Goal: Check status: Check status

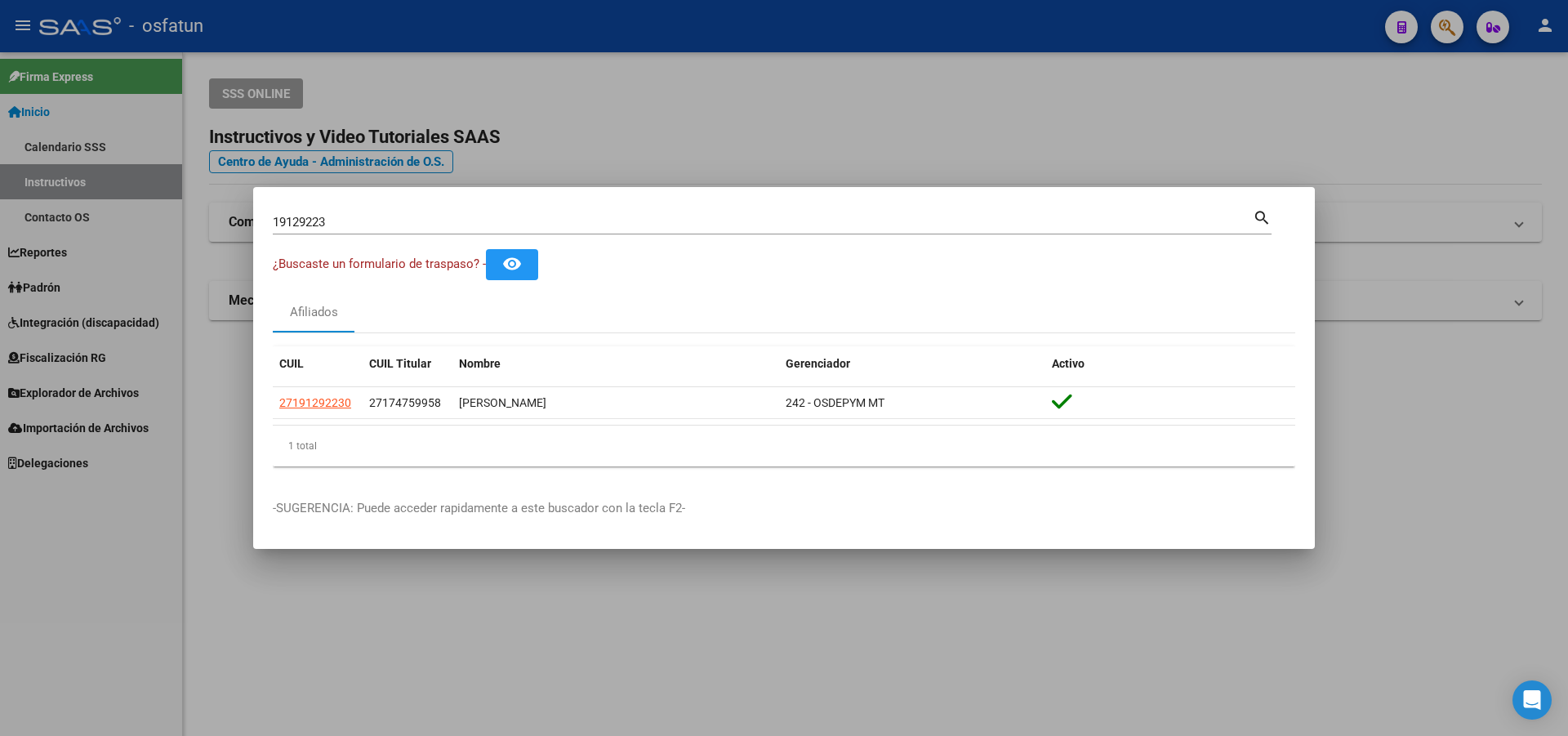
click at [360, 317] on div "Afiliados" at bounding box center [784, 313] width 1022 height 39
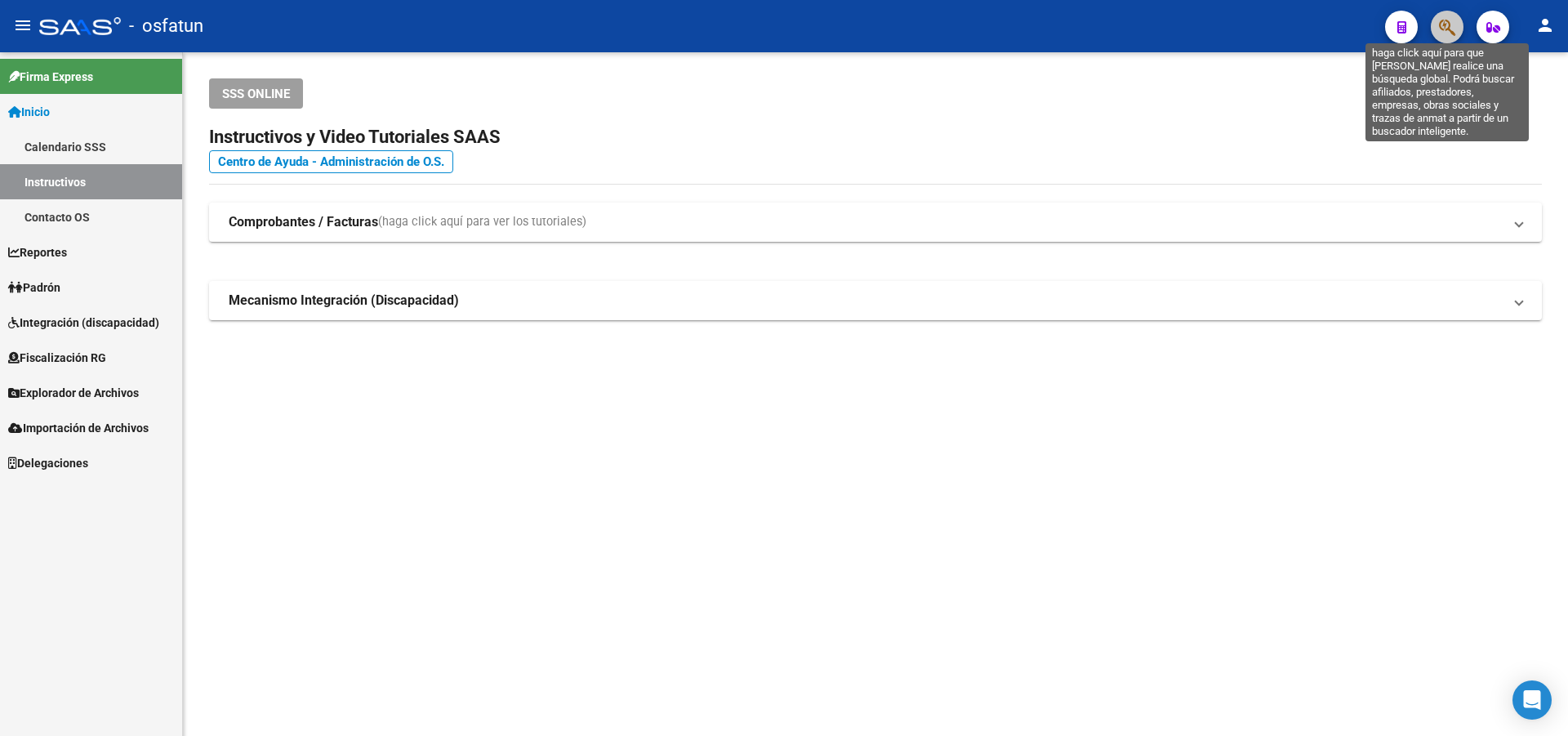
click at [1440, 21] on icon "button" at bounding box center [1447, 27] width 16 height 19
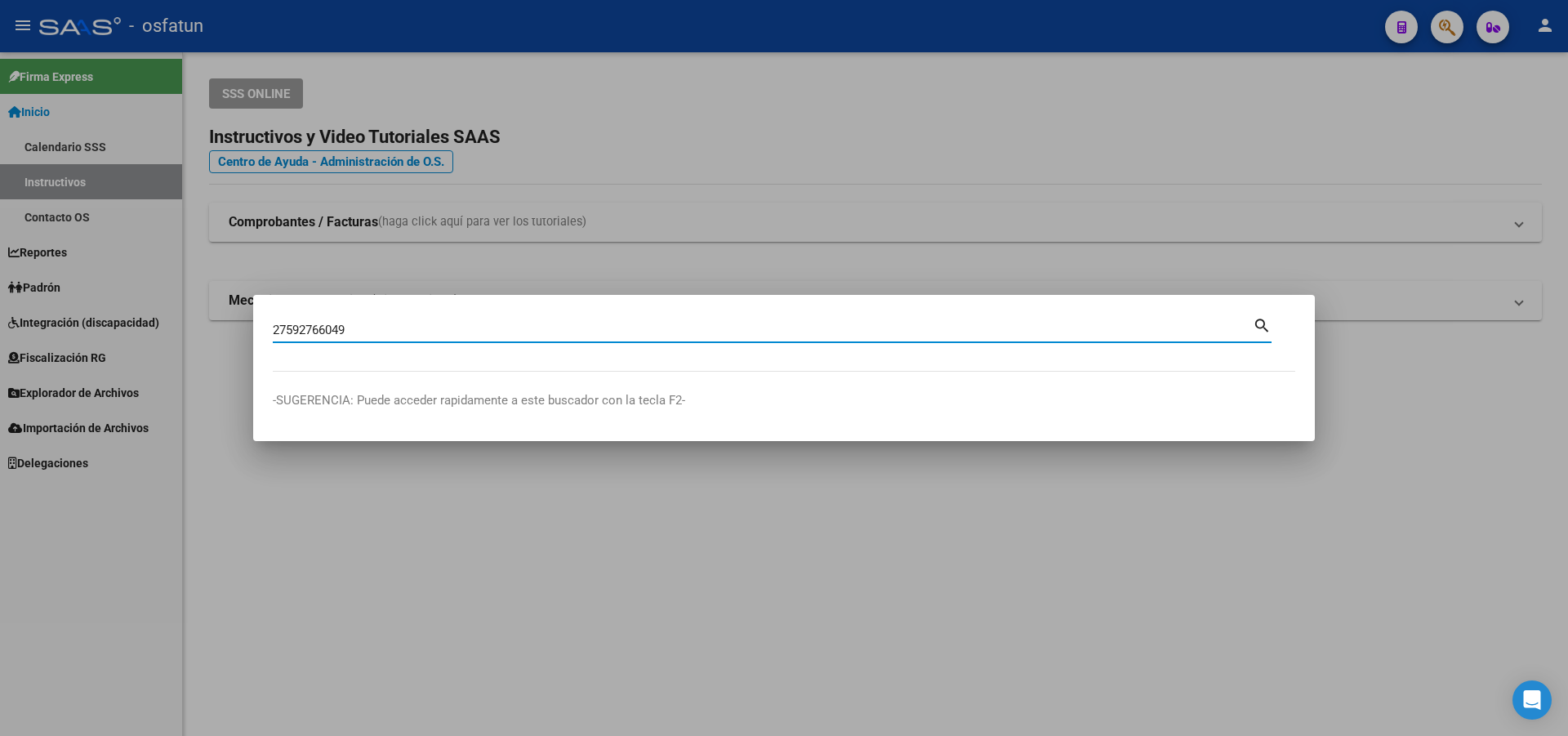
type input "27592766049"
click at [1265, 326] on mat-icon "search" at bounding box center [1262, 324] width 19 height 20
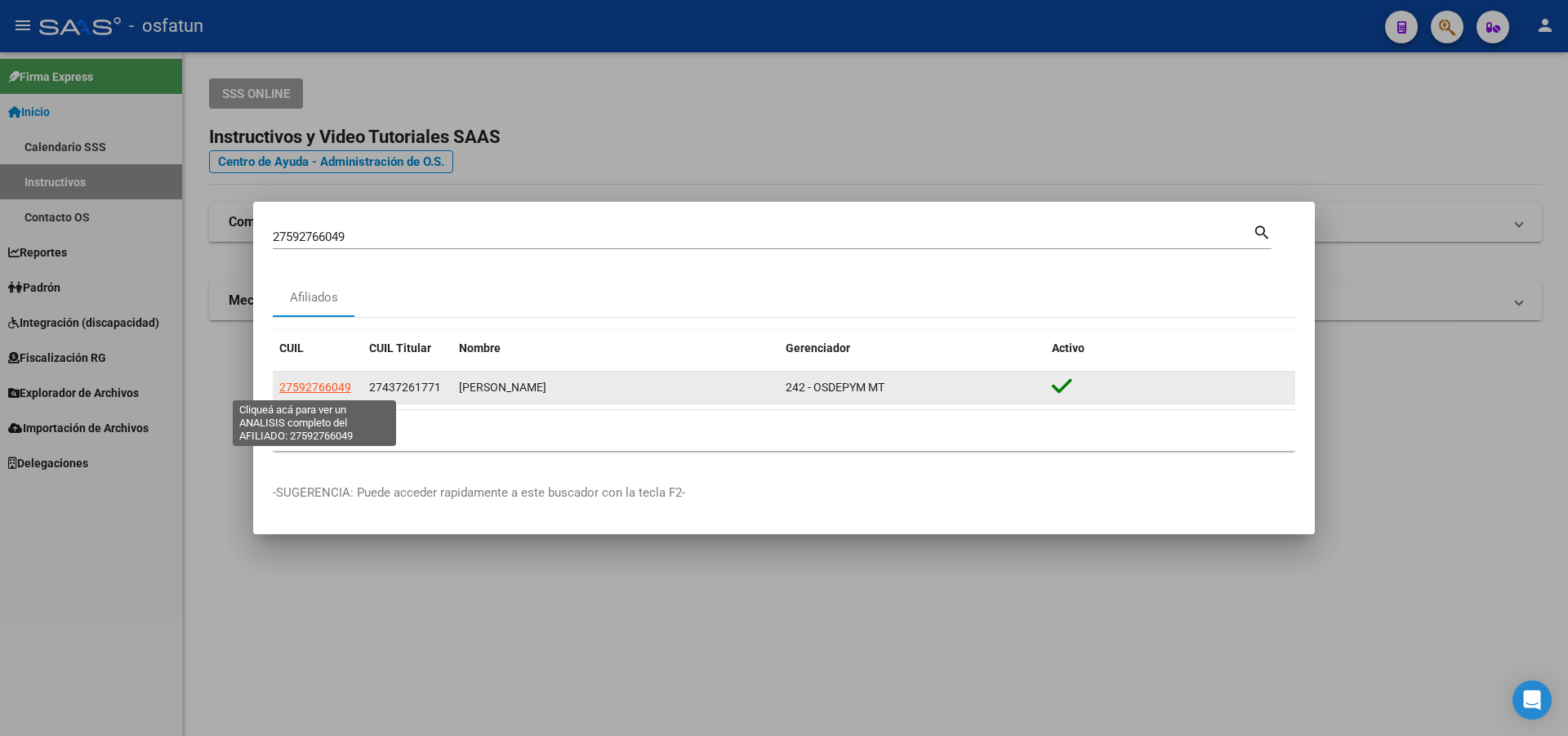
click at [323, 386] on span "27592766049" at bounding box center [315, 387] width 72 height 13
type textarea "27592766049"
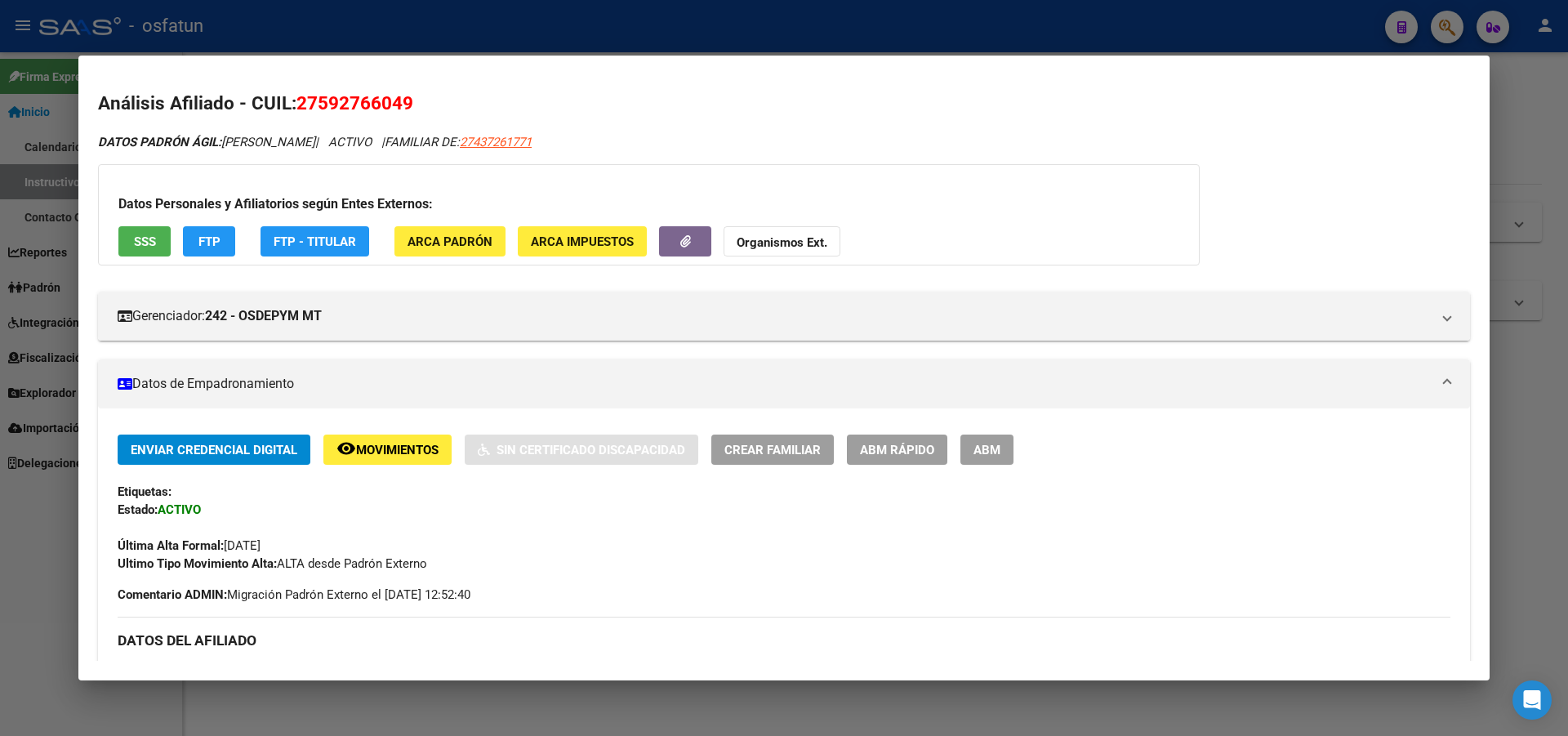
click at [154, 238] on span "SSS" at bounding box center [145, 241] width 22 height 15
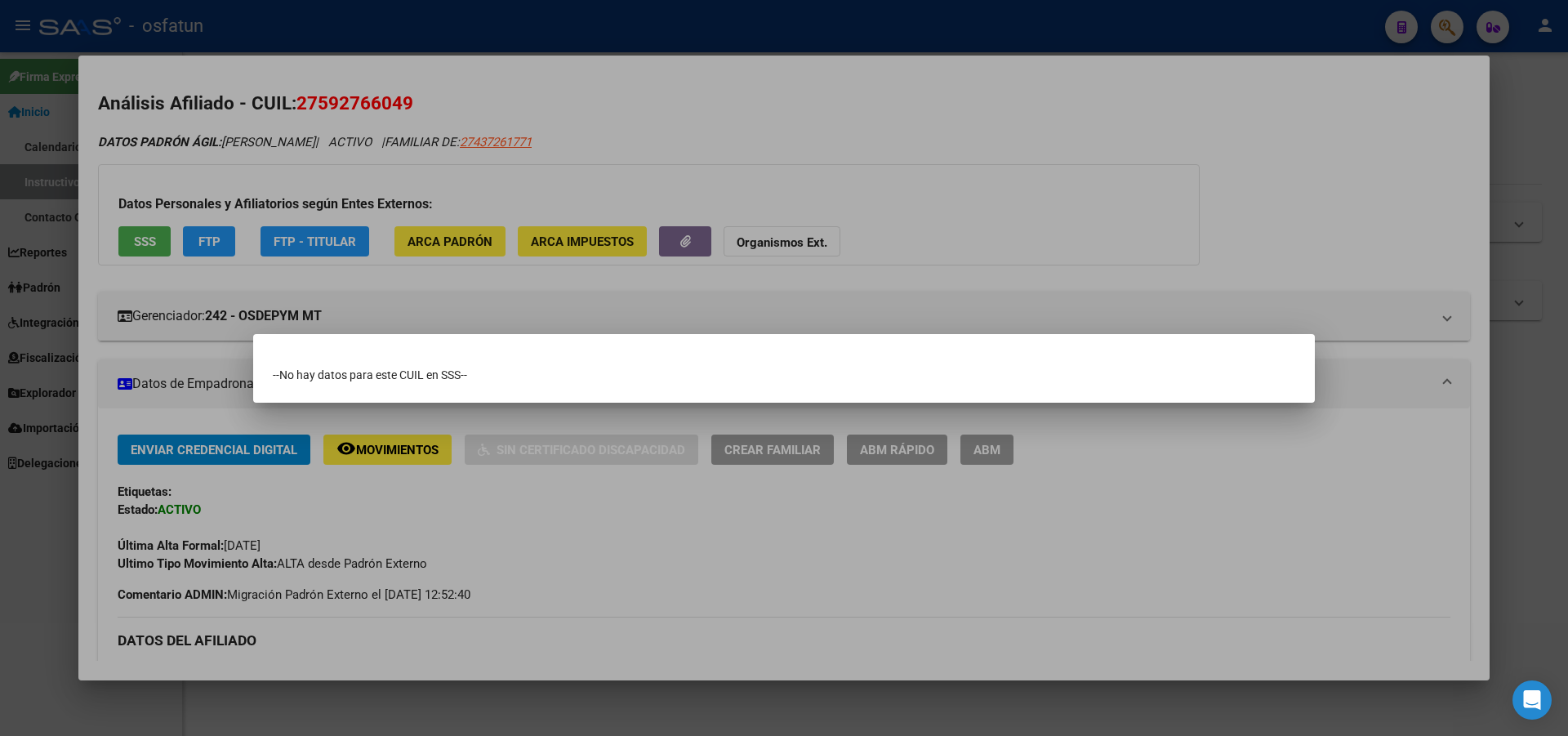
click at [214, 242] on div at bounding box center [784, 368] width 1568 height 736
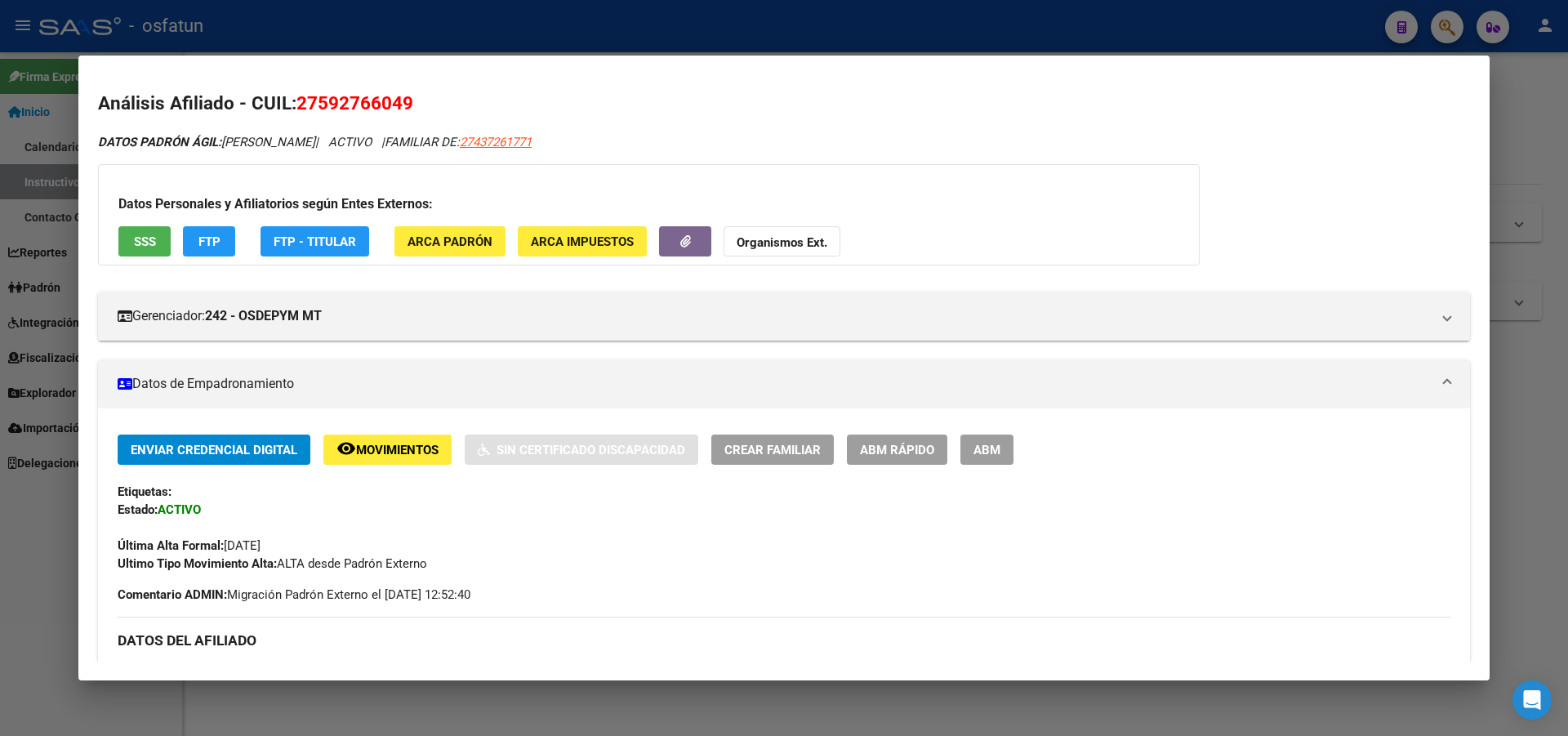
click at [214, 242] on span "FTP" at bounding box center [209, 241] width 22 height 15
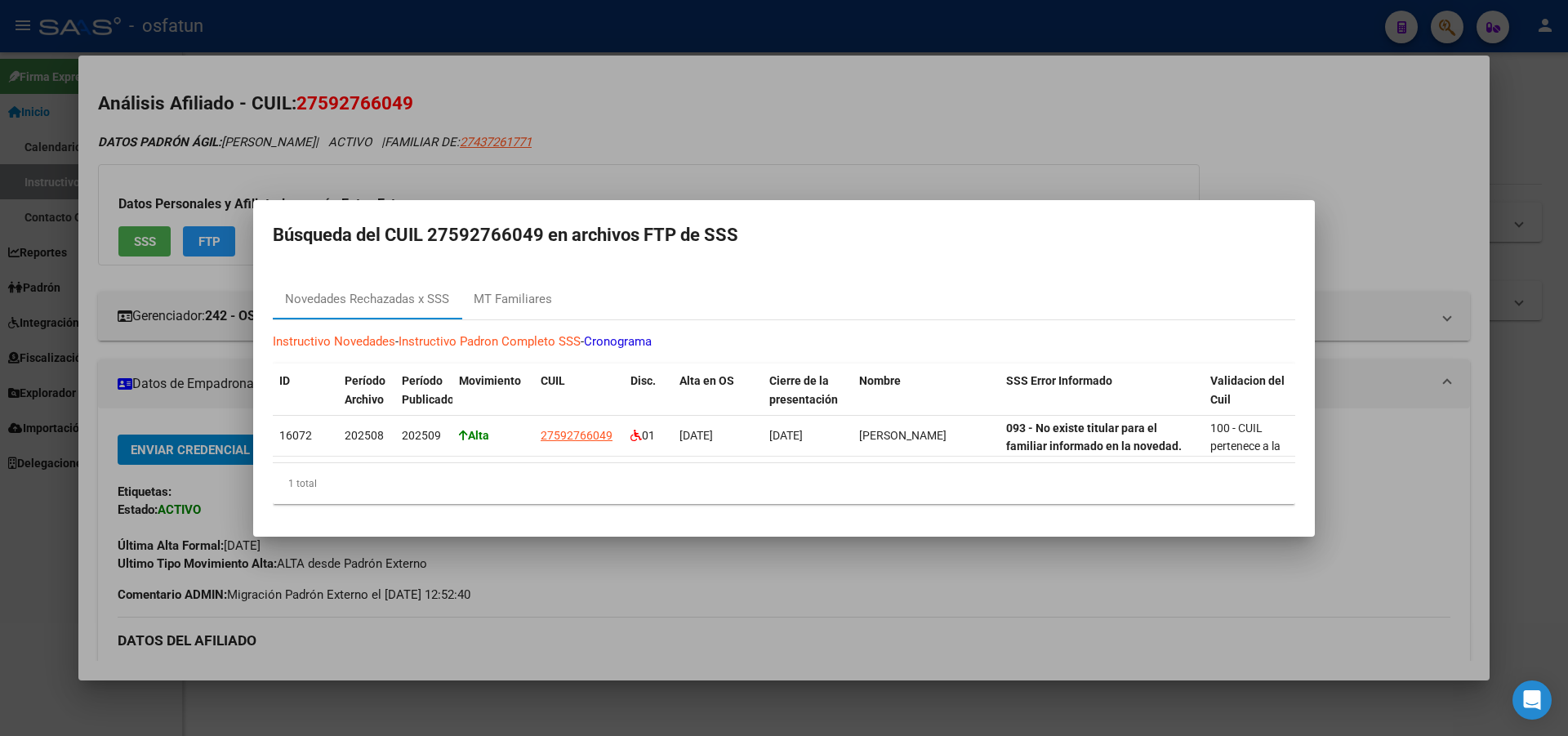
click at [844, 132] on div at bounding box center [784, 368] width 1568 height 736
